Goal: Transaction & Acquisition: Purchase product/service

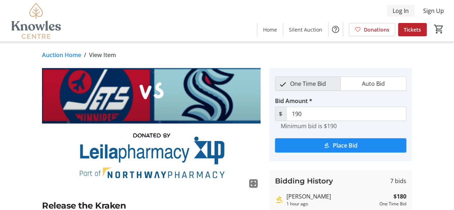
click at [405, 12] on span "Log In" at bounding box center [401, 10] width 16 height 9
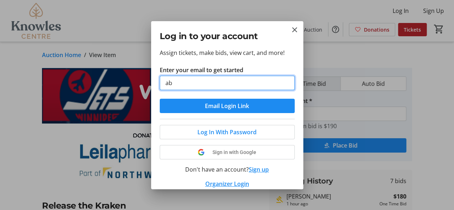
type input "[EMAIL_ADDRESS][DOMAIN_NAME]"
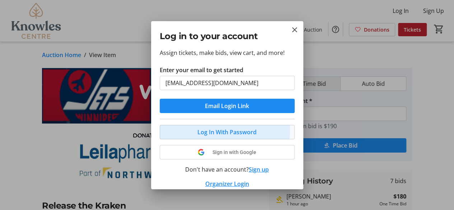
click at [219, 129] on span "Log In With Password" at bounding box center [226, 132] width 59 height 9
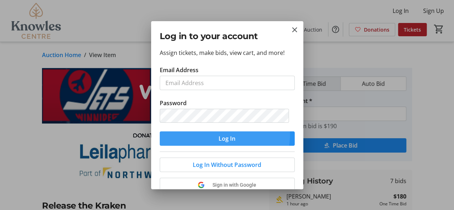
click at [195, 133] on span "submit" at bounding box center [227, 138] width 135 height 17
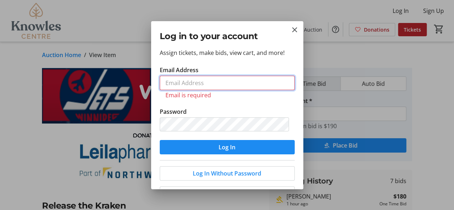
click at [207, 88] on input "Email Address" at bounding box center [227, 83] width 135 height 14
type input "[EMAIL_ADDRESS][DOMAIN_NAME]"
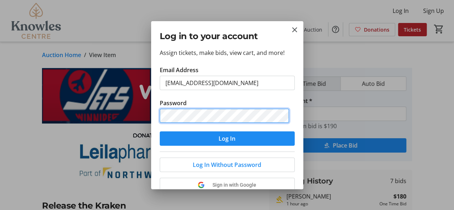
click at [159, 120] on div "Assign tickets, make bids, view cart, and more! Email Address [EMAIL_ADDRESS][D…" at bounding box center [227, 118] width 152 height 141
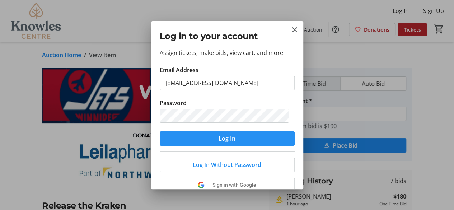
click at [190, 137] on span "submit" at bounding box center [227, 138] width 135 height 17
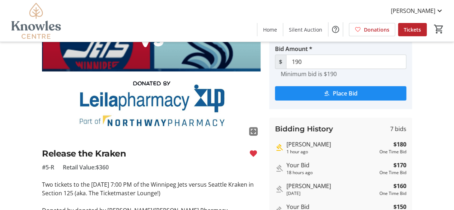
scroll to position [46, 0]
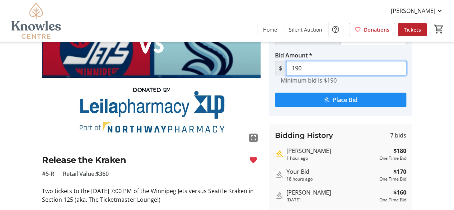
click at [313, 69] on input "190" at bounding box center [346, 68] width 120 height 14
type input "1"
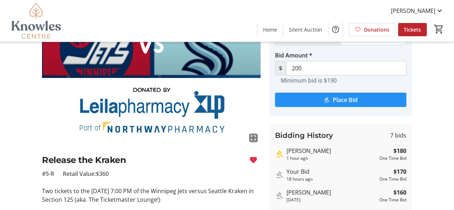
click at [351, 101] on span "Place Bid" at bounding box center [345, 99] width 25 height 9
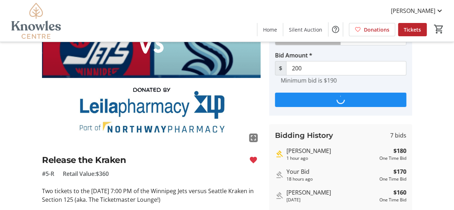
scroll to position [0, 0]
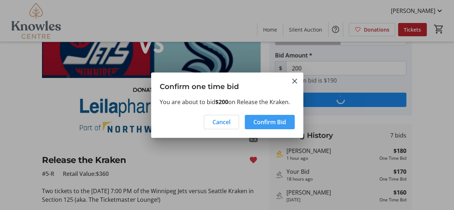
click at [265, 119] on span "Confirm Bid" at bounding box center [269, 122] width 33 height 9
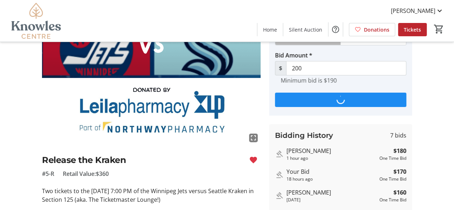
type input "210"
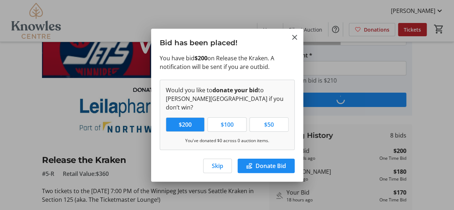
scroll to position [0, 0]
click at [210, 165] on span "button" at bounding box center [218, 165] width 28 height 17
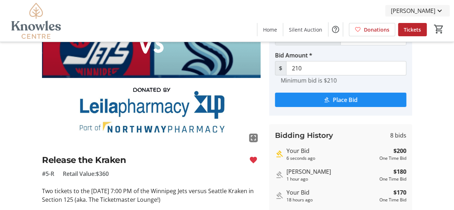
click at [417, 13] on span "[PERSON_NAME]" at bounding box center [413, 10] width 45 height 9
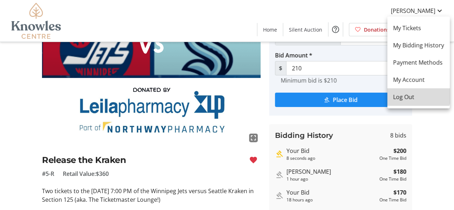
click at [410, 91] on button "Log Out" at bounding box center [418, 96] width 62 height 17
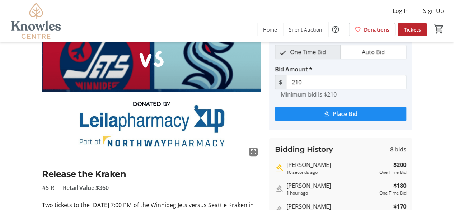
scroll to position [0, 0]
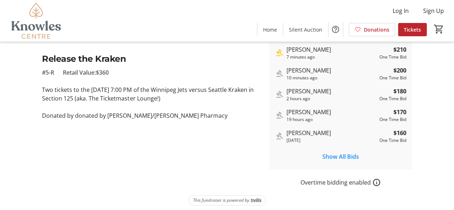
scroll to position [149, 0]
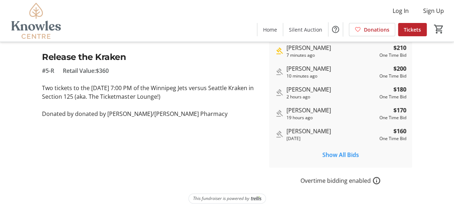
drag, startPoint x: 452, startPoint y: 117, endPoint x: 452, endPoint y: 89, distance: 28.0
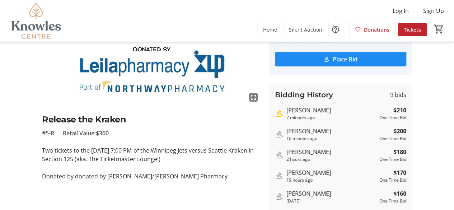
scroll to position [0, 0]
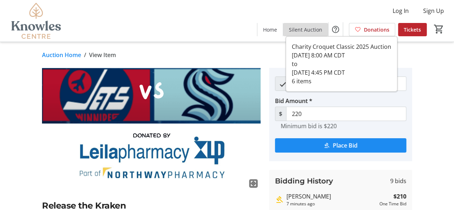
click at [318, 30] on span "Silent Auction" at bounding box center [305, 30] width 33 height 8
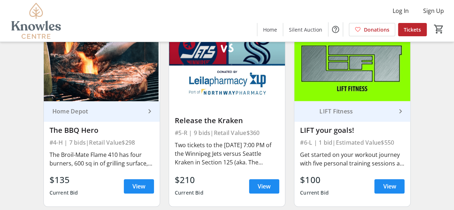
scroll to position [253, 0]
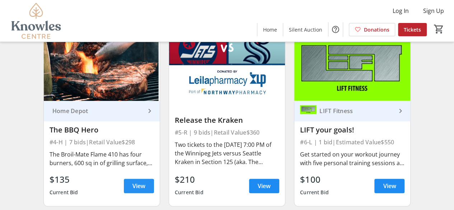
click at [147, 186] on span at bounding box center [139, 185] width 30 height 17
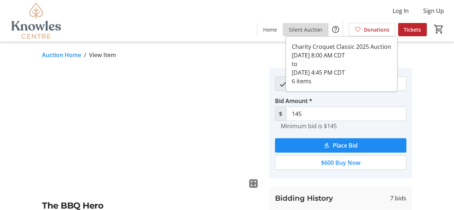
click at [315, 27] on span "Silent Auction" at bounding box center [305, 30] width 33 height 8
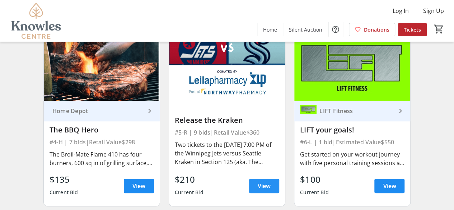
click at [267, 185] on span "View" at bounding box center [264, 186] width 13 height 9
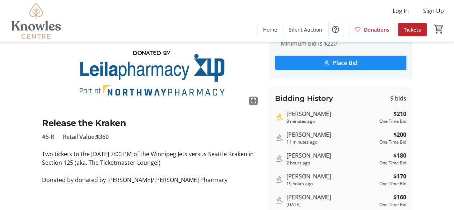
scroll to position [83, 0]
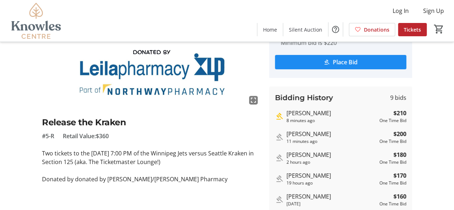
click at [309, 112] on div "[PERSON_NAME]" at bounding box center [331, 113] width 90 height 9
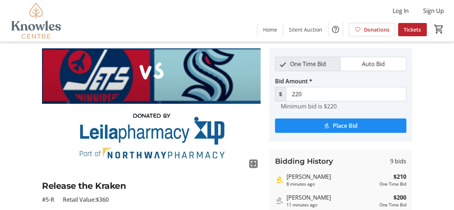
scroll to position [3, 0]
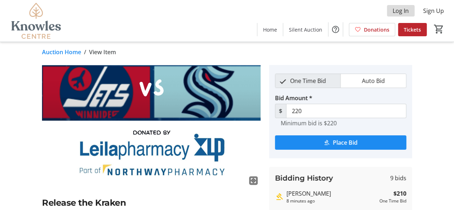
click at [397, 10] on span "Log In" at bounding box center [401, 10] width 16 height 9
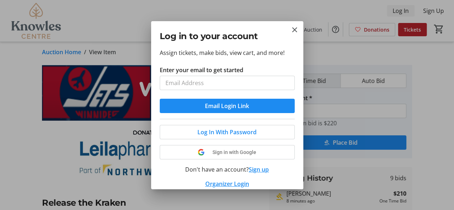
scroll to position [0, 0]
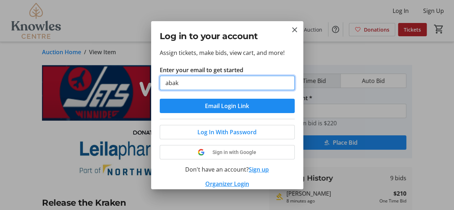
type input "[EMAIL_ADDRESS][DOMAIN_NAME]"
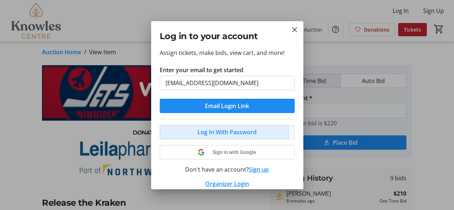
click at [214, 133] on span "Log In With Password" at bounding box center [226, 132] width 59 height 9
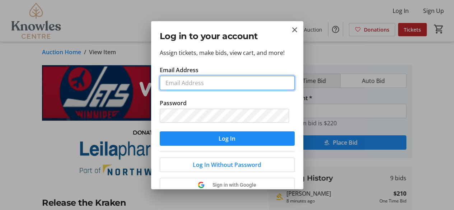
click at [198, 80] on input "Email Address" at bounding box center [227, 83] width 135 height 14
type input "[EMAIL_ADDRESS][DOMAIN_NAME]"
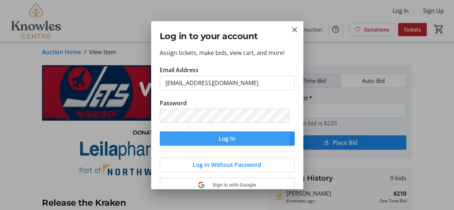
click at [207, 133] on span "submit" at bounding box center [227, 138] width 135 height 17
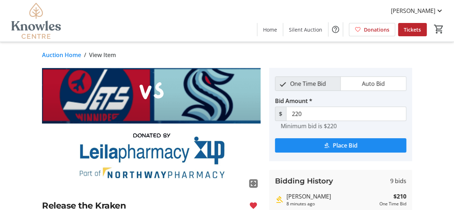
click at [448, 80] on div "fullscreen Release the Kraken #5-R Retail Value: $360 Two tickets to the Thursd…" at bounding box center [227, 201] width 454 height 266
click at [312, 114] on input "220" at bounding box center [346, 114] width 120 height 14
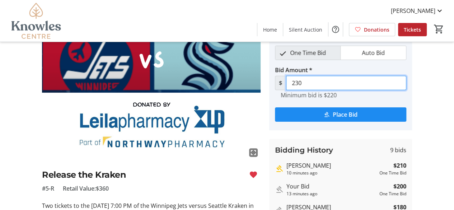
scroll to position [31, 0]
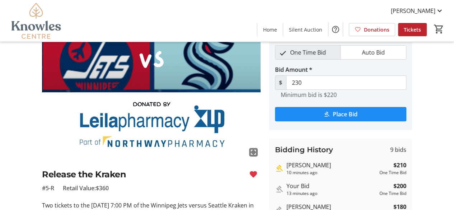
click at [439, 117] on div "fullscreen Release the Kraken #5-R Retail Value: $360 Two tickets to the Thursd…" at bounding box center [227, 170] width 454 height 266
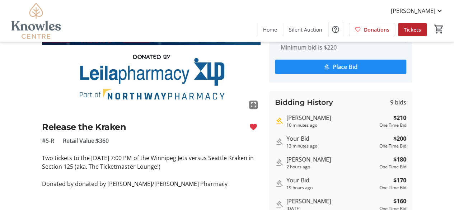
scroll to position [81, 0]
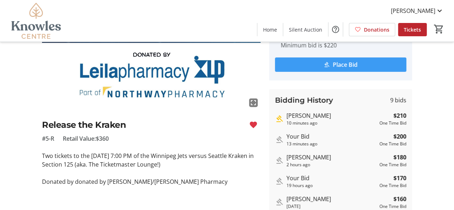
click at [349, 64] on span "Place Bid" at bounding box center [345, 64] width 25 height 9
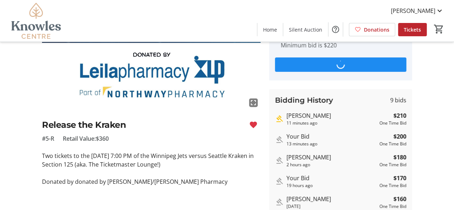
scroll to position [0, 0]
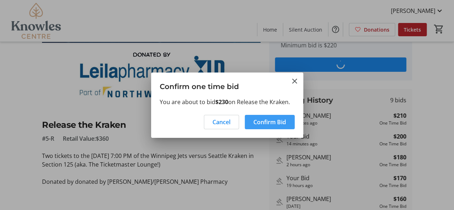
click at [279, 123] on span "Confirm Bid" at bounding box center [269, 122] width 33 height 9
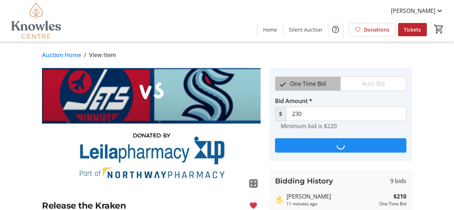
scroll to position [81, 0]
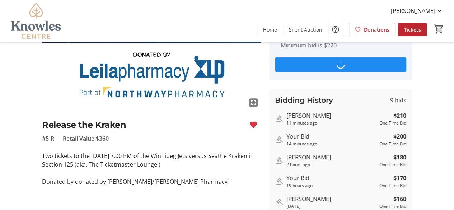
type input "240"
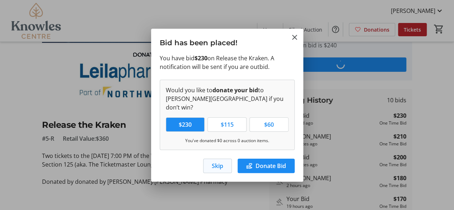
click at [219, 164] on span "Skip" at bounding box center [217, 166] width 11 height 9
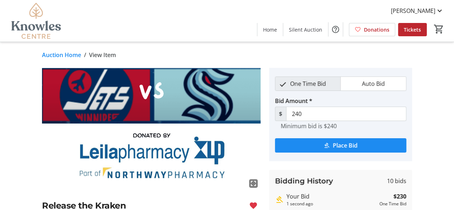
scroll to position [81, 0]
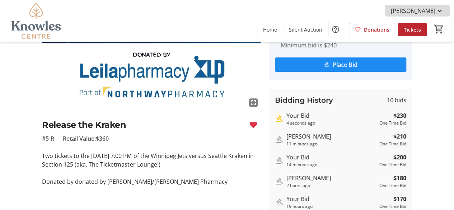
click at [426, 11] on span "[PERSON_NAME]" at bounding box center [413, 10] width 45 height 9
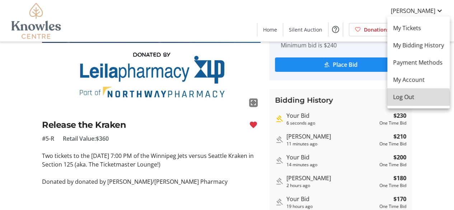
click at [406, 99] on span "Log Out" at bounding box center [418, 97] width 51 height 9
